Goal: Contribute content: Add original content to the website for others to see

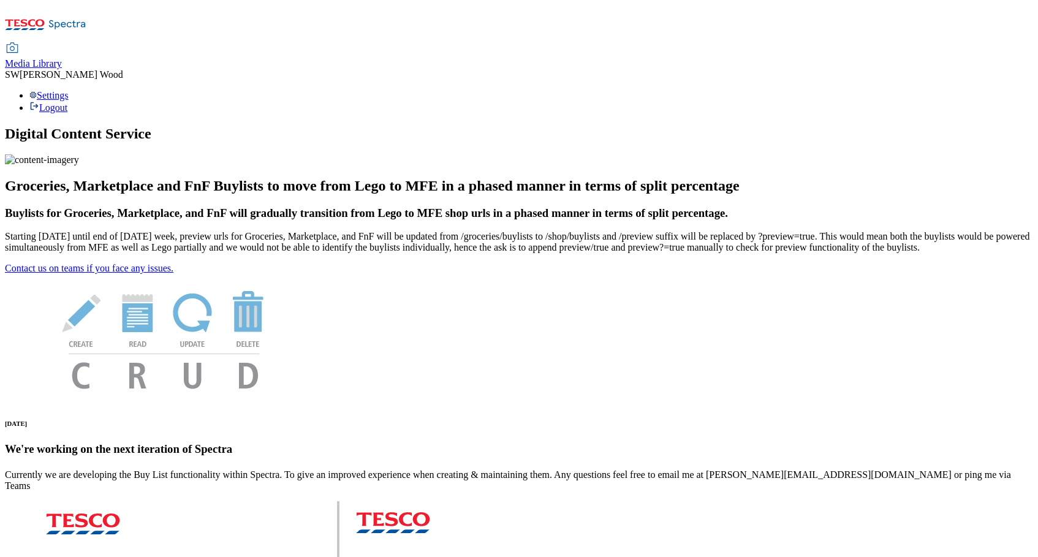
click at [62, 58] on span "Media Library" at bounding box center [33, 63] width 57 height 10
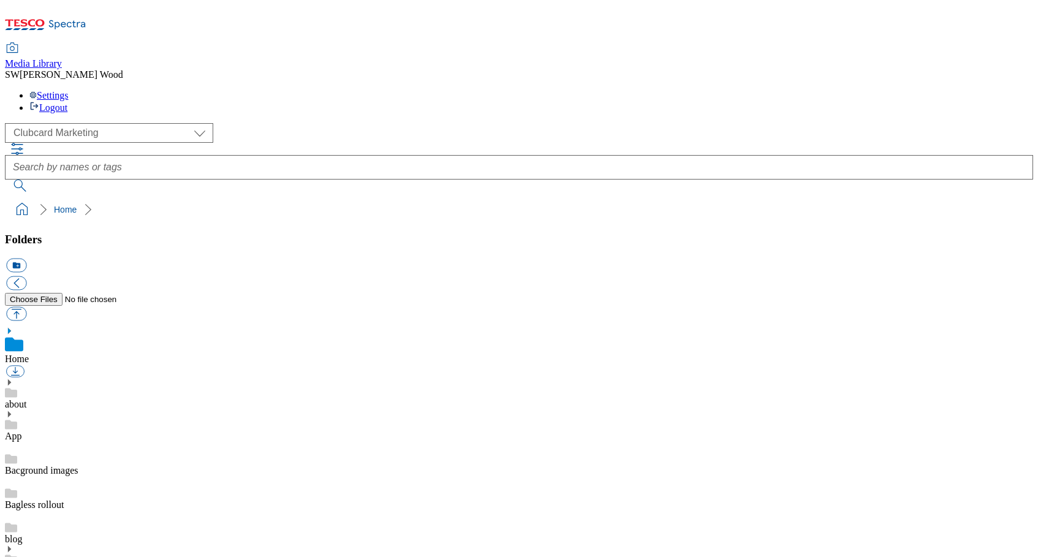
scroll to position [8, 0]
select select "flare-ghs-mktg"
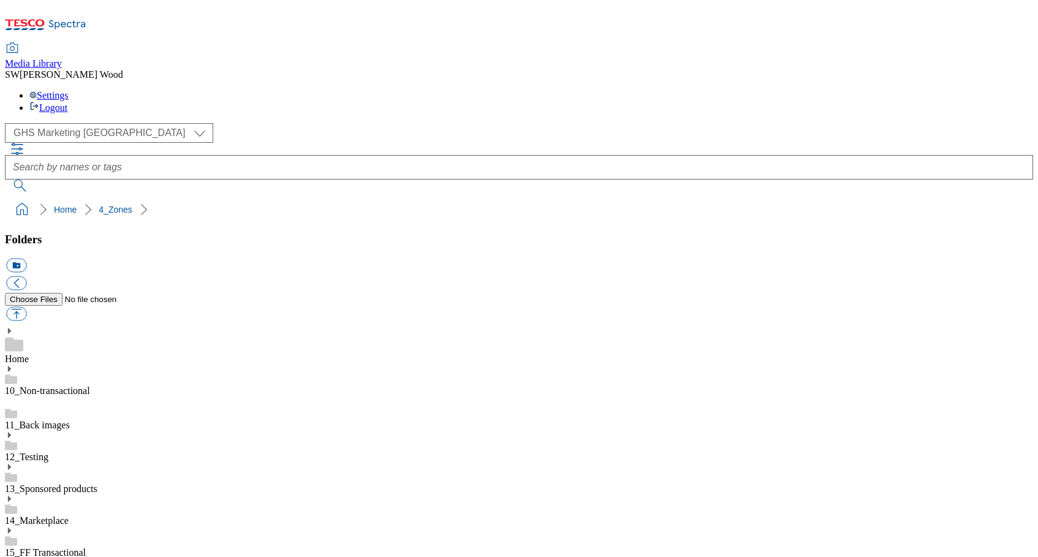
drag, startPoint x: 91, startPoint y: 423, endPoint x: 66, endPoint y: 428, distance: 25.0
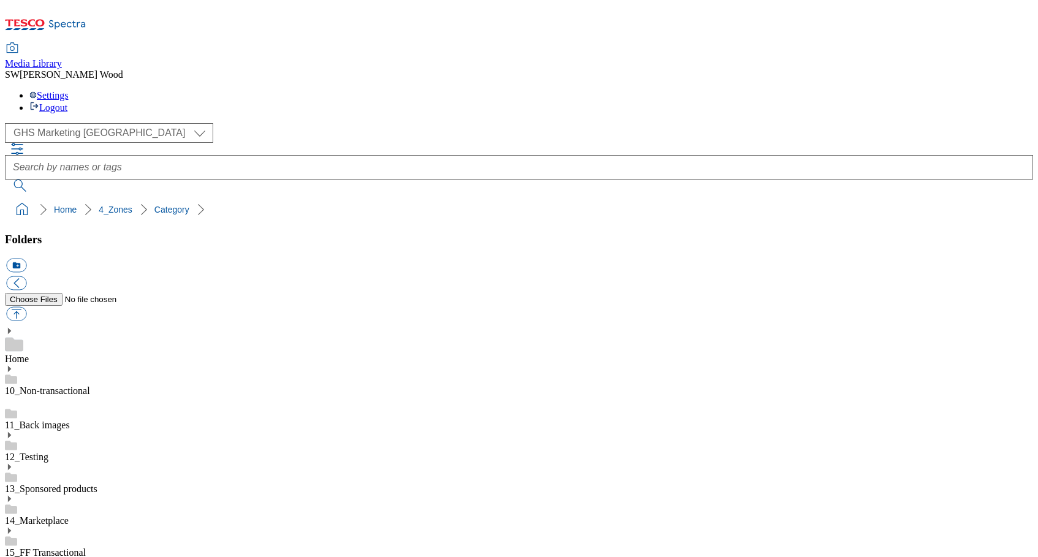
scroll to position [495, 0]
click at [26, 259] on button "icon_new_folder" at bounding box center [16, 266] width 20 height 14
paste input "2533-508651-Toys_and_games"
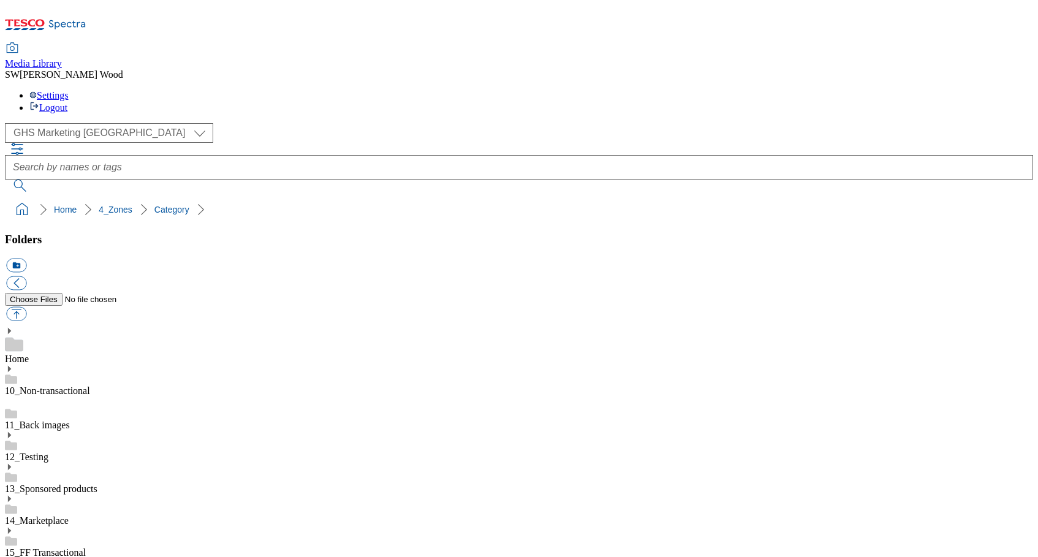
type input "2533-508651-Toys_and_games"
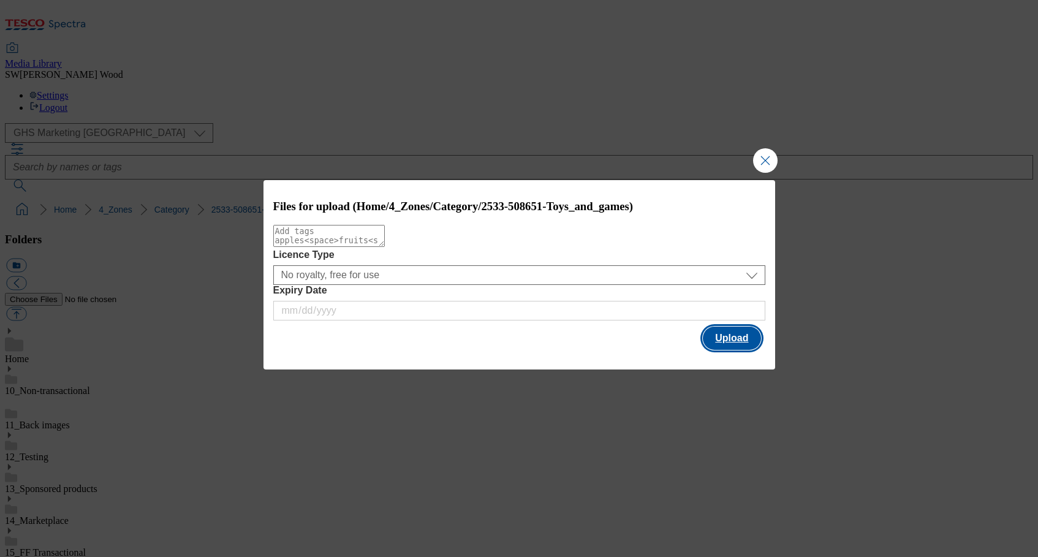
click at [734, 340] on button "Upload" at bounding box center [732, 338] width 58 height 23
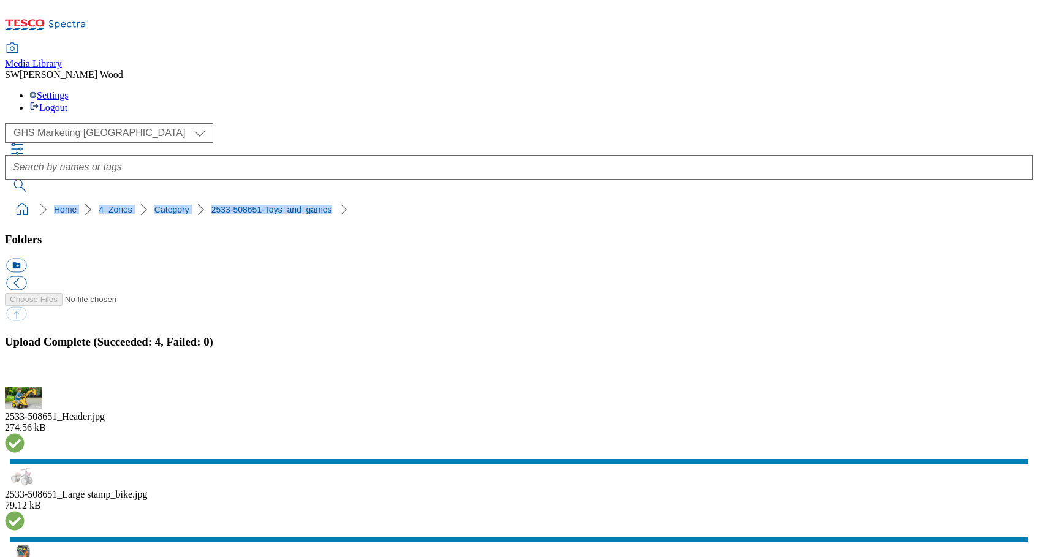
drag, startPoint x: 194, startPoint y: 118, endPoint x: 2, endPoint y: 118, distance: 192.4
click at [5, 198] on nav "Home 4_Zones Category 2533-508651-Toys_and_games" at bounding box center [519, 209] width 1028 height 23
copy ol "Home 4_Zones Category 2533-508651-Toys_and_games"
